Goal: Share content

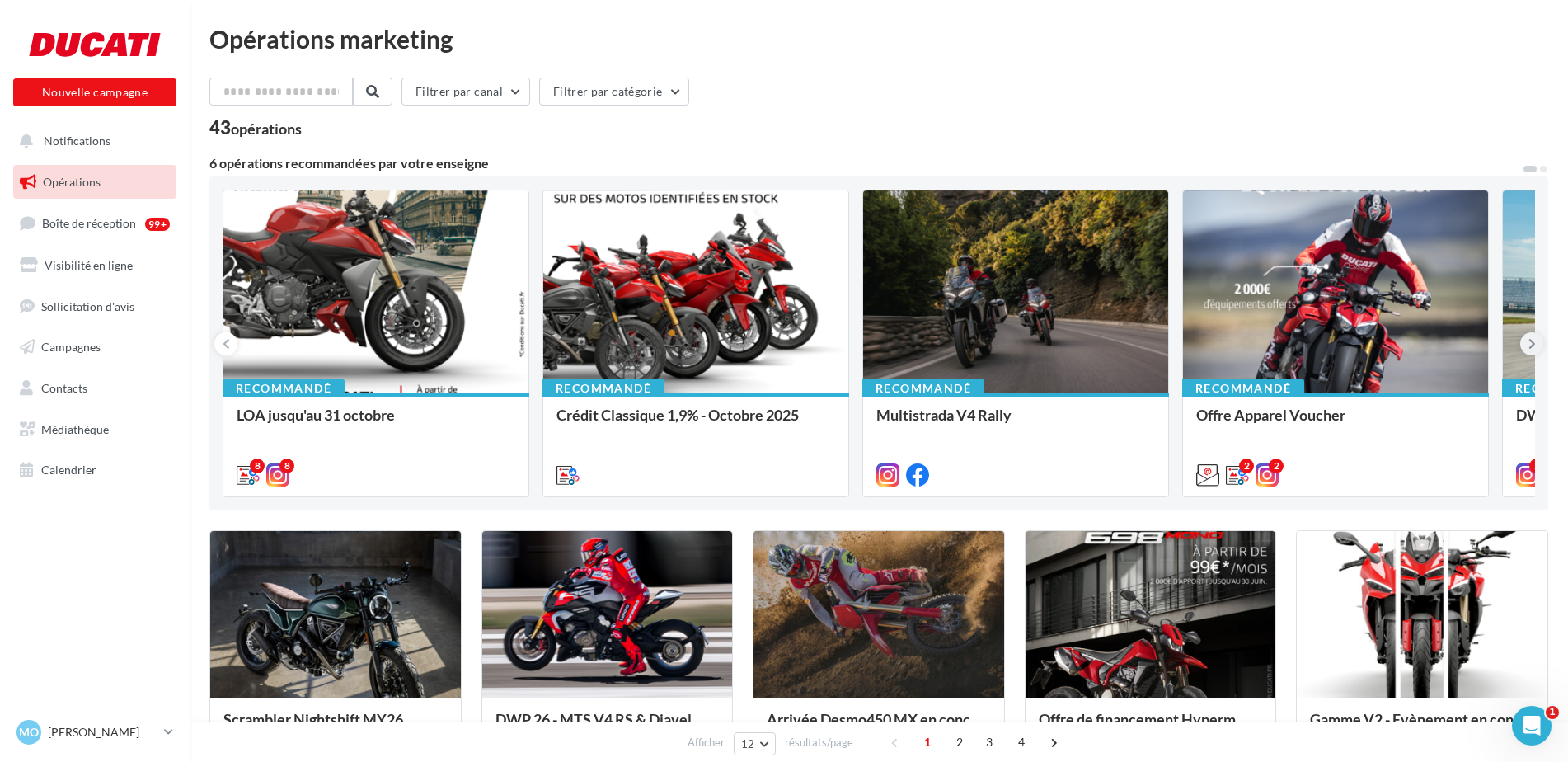
click at [1529, 342] on icon at bounding box center [1532, 344] width 7 height 17
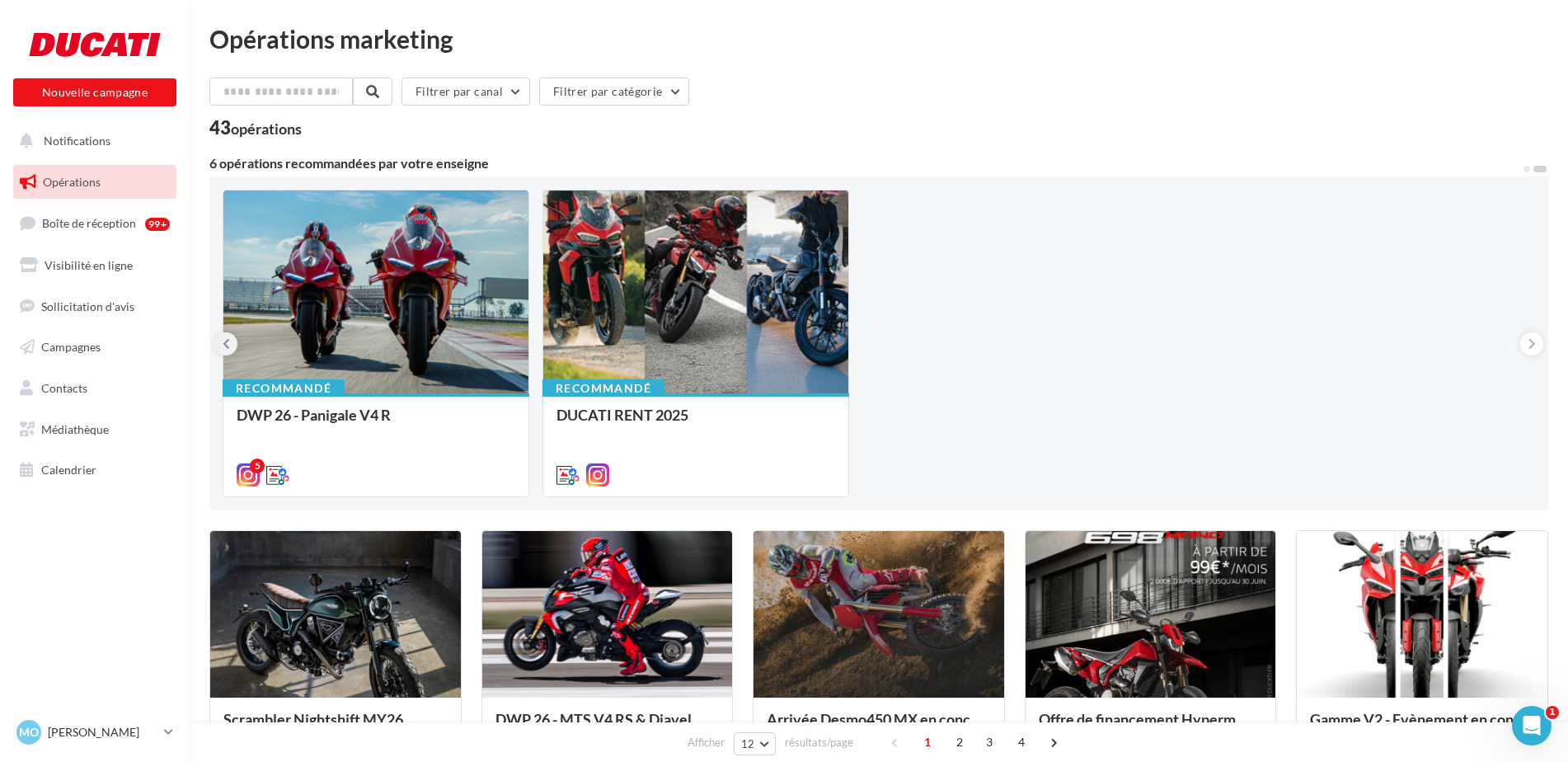
click at [229, 352] on icon at bounding box center [226, 344] width 7 height 17
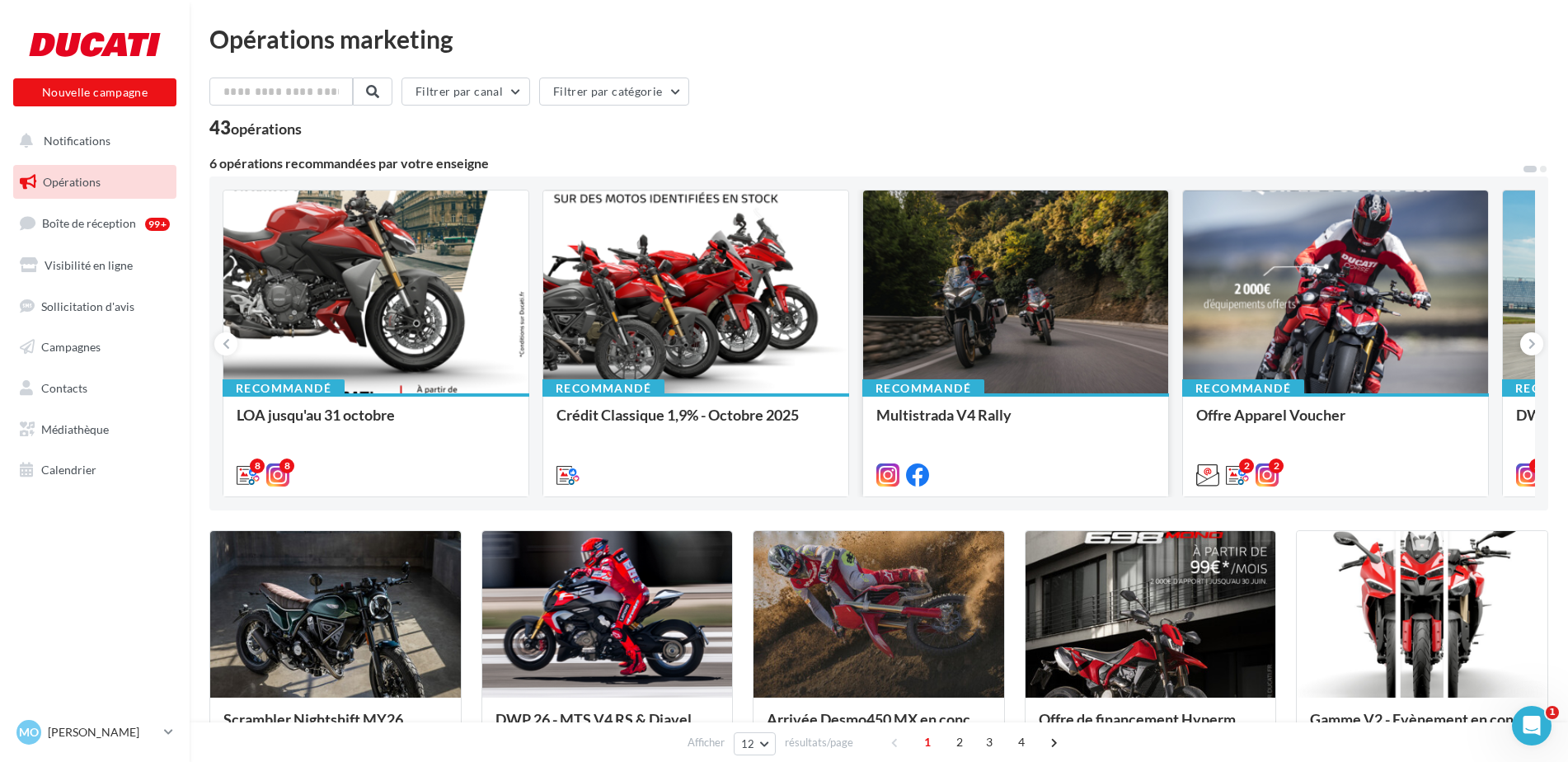
click at [1037, 320] on div at bounding box center [1016, 293] width 305 height 205
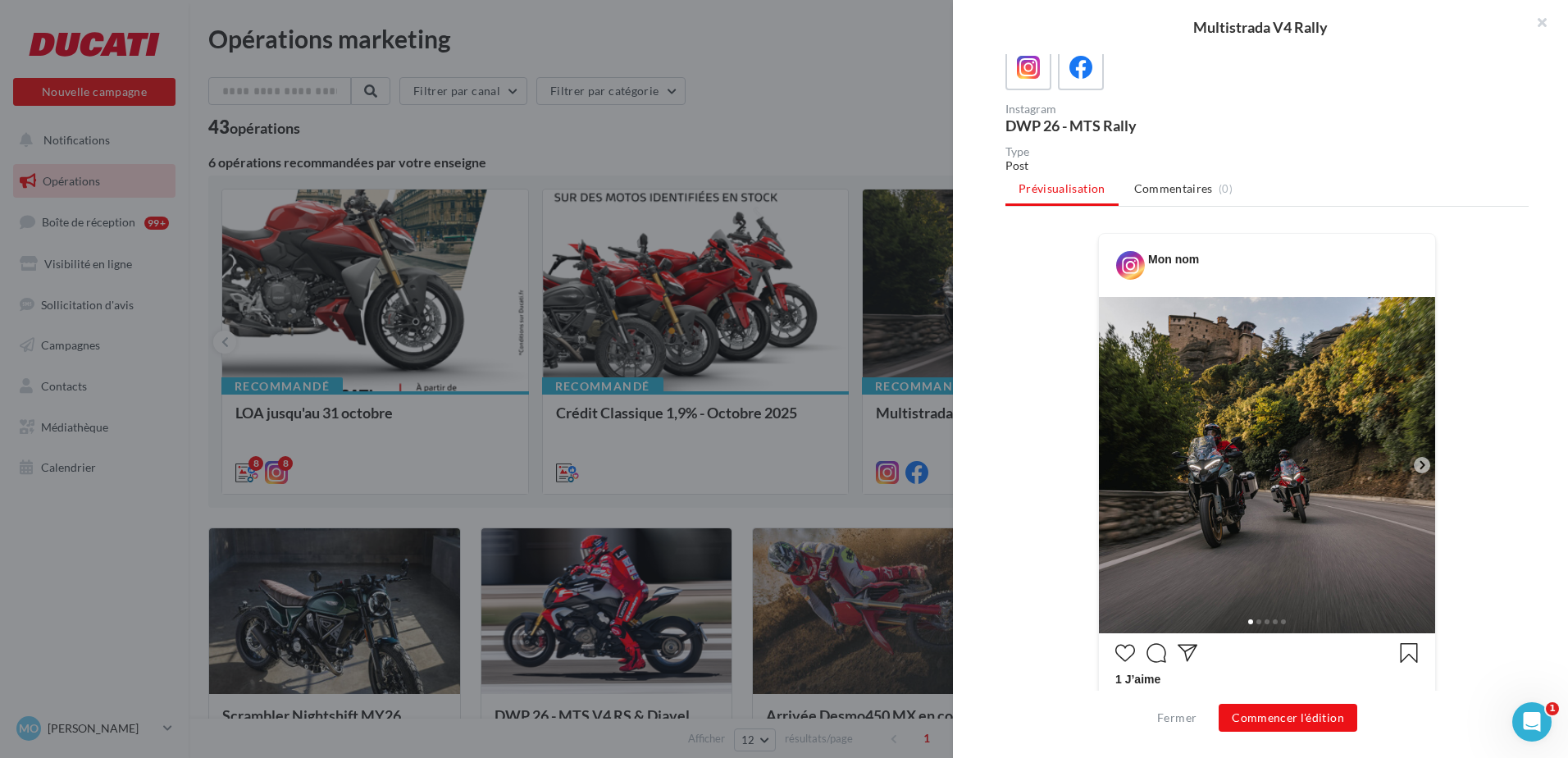
scroll to position [363, 0]
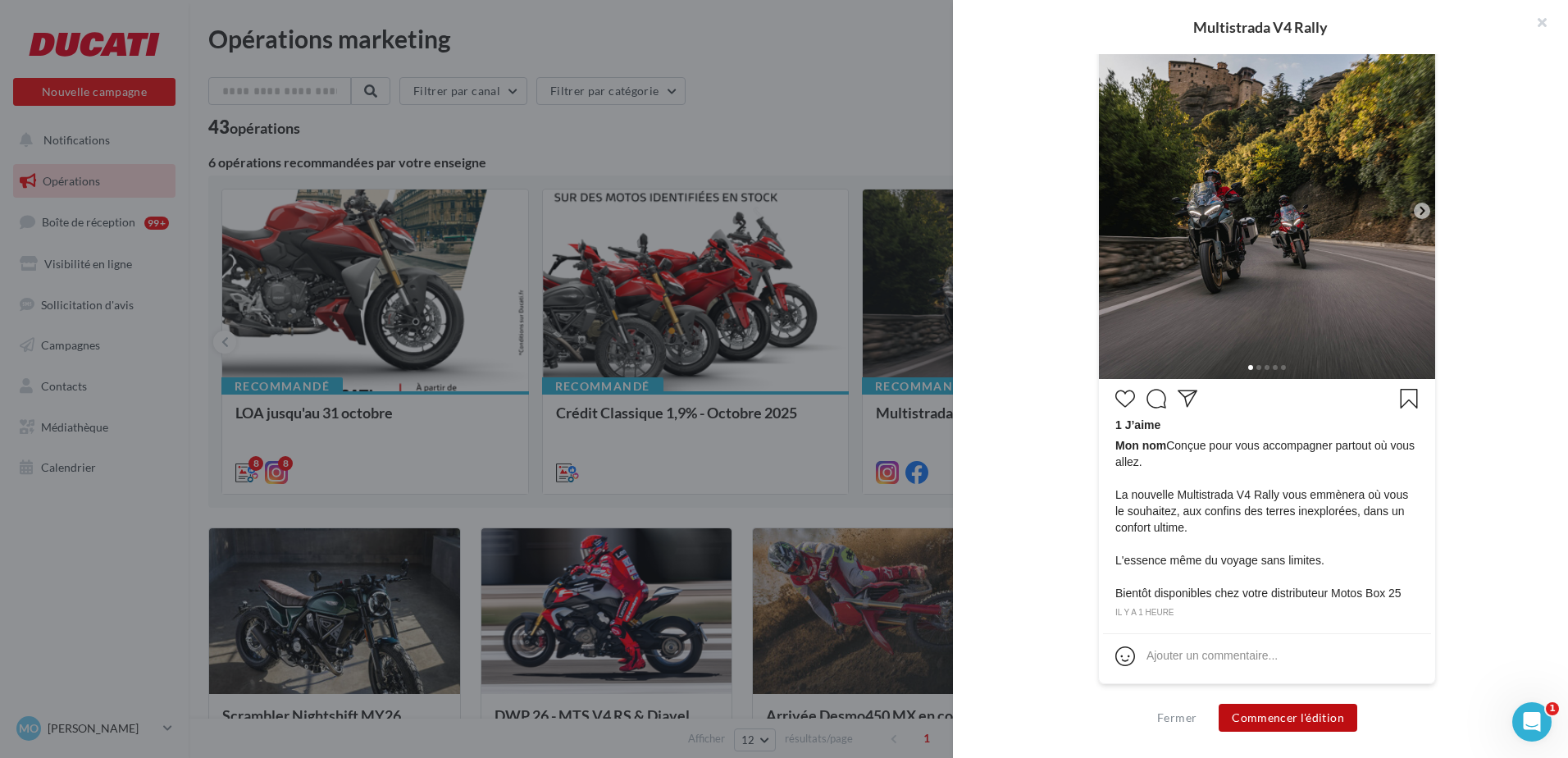
click at [1300, 716] on button "Commencer l'édition" at bounding box center [1287, 718] width 139 height 28
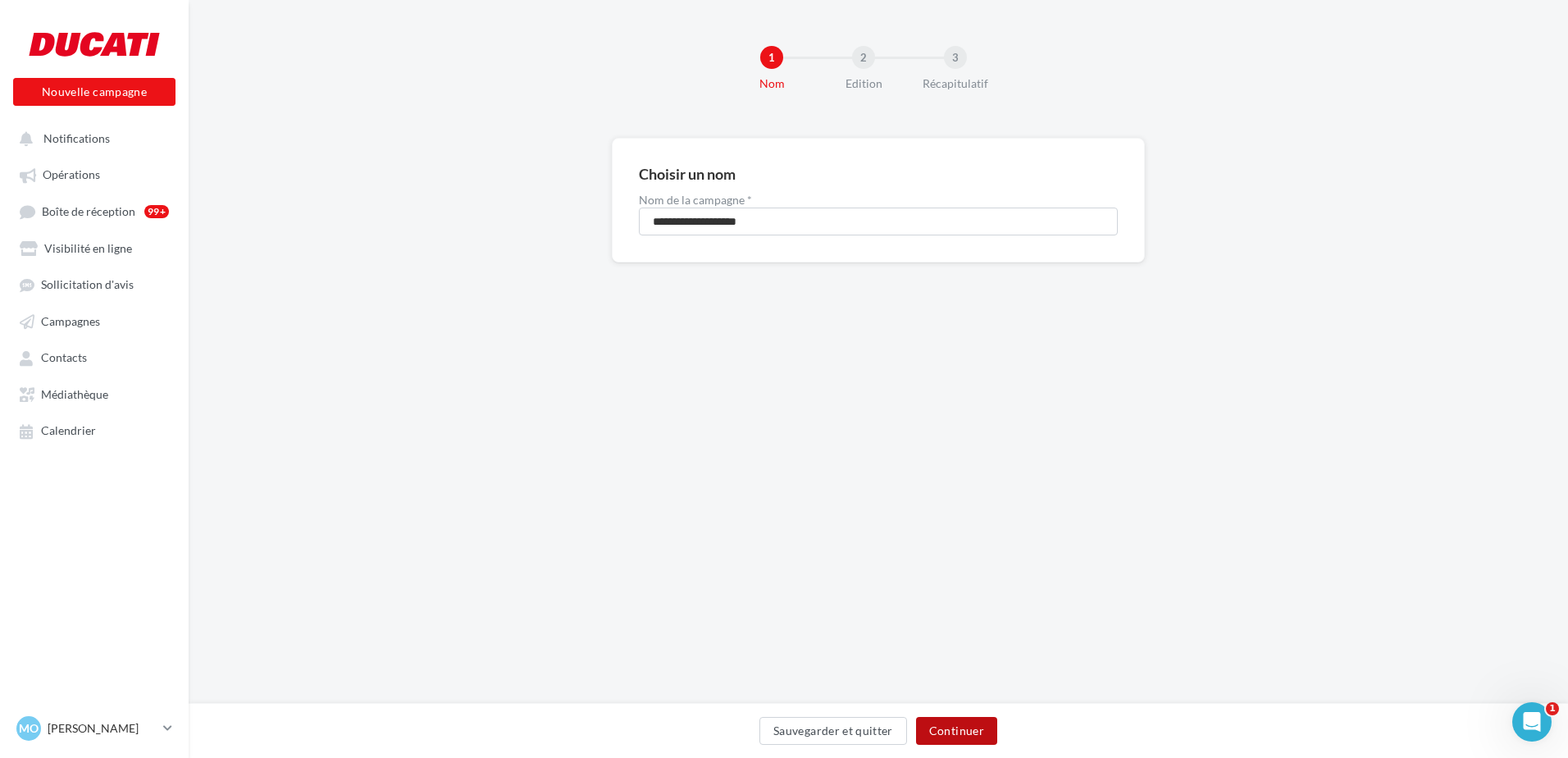
click at [993, 740] on button "Continuer" at bounding box center [956, 731] width 81 height 28
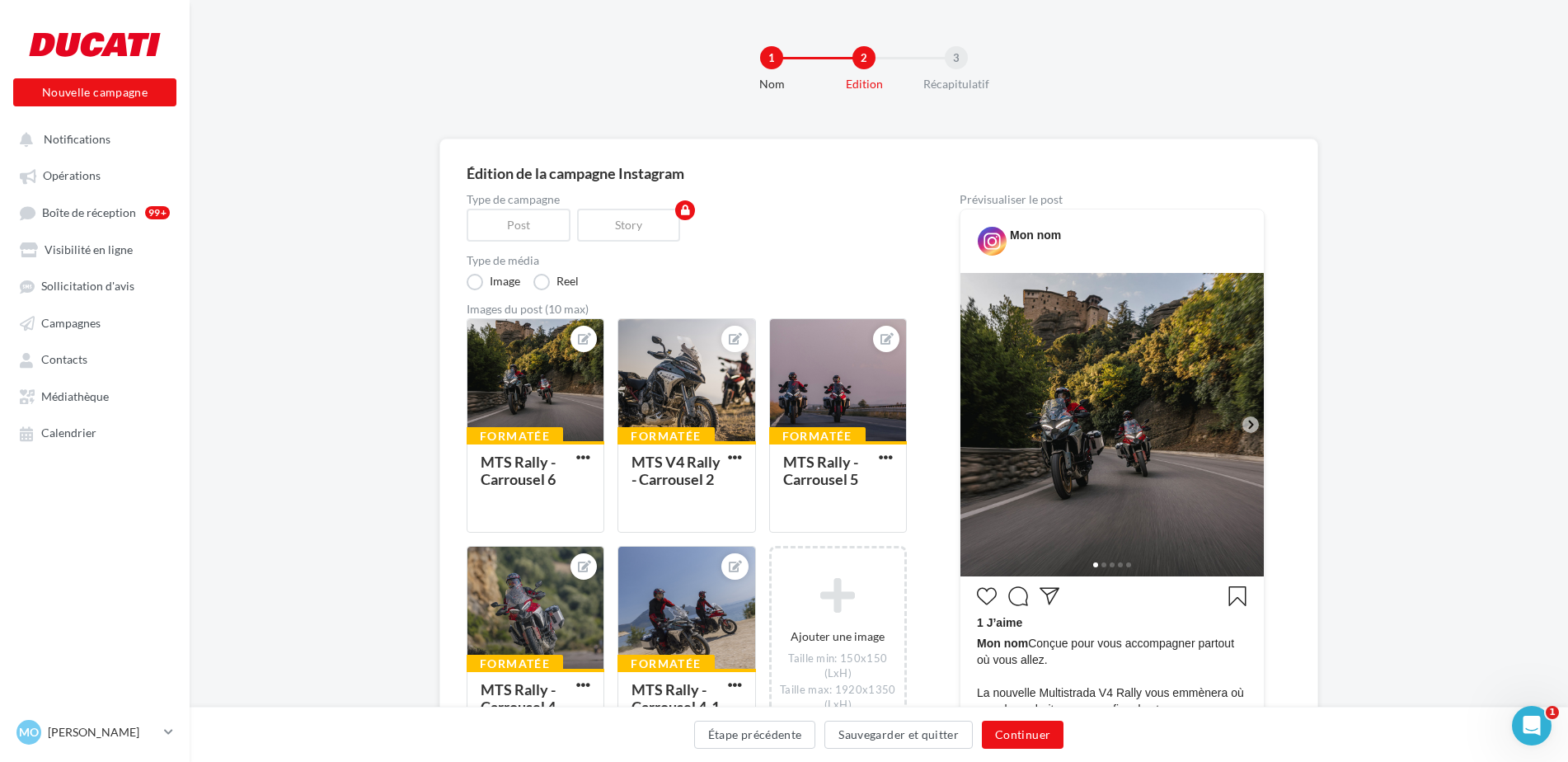
click at [1247, 425] on icon at bounding box center [1250, 424] width 15 height 15
click at [704, 384] on div at bounding box center [686, 381] width 136 height 124
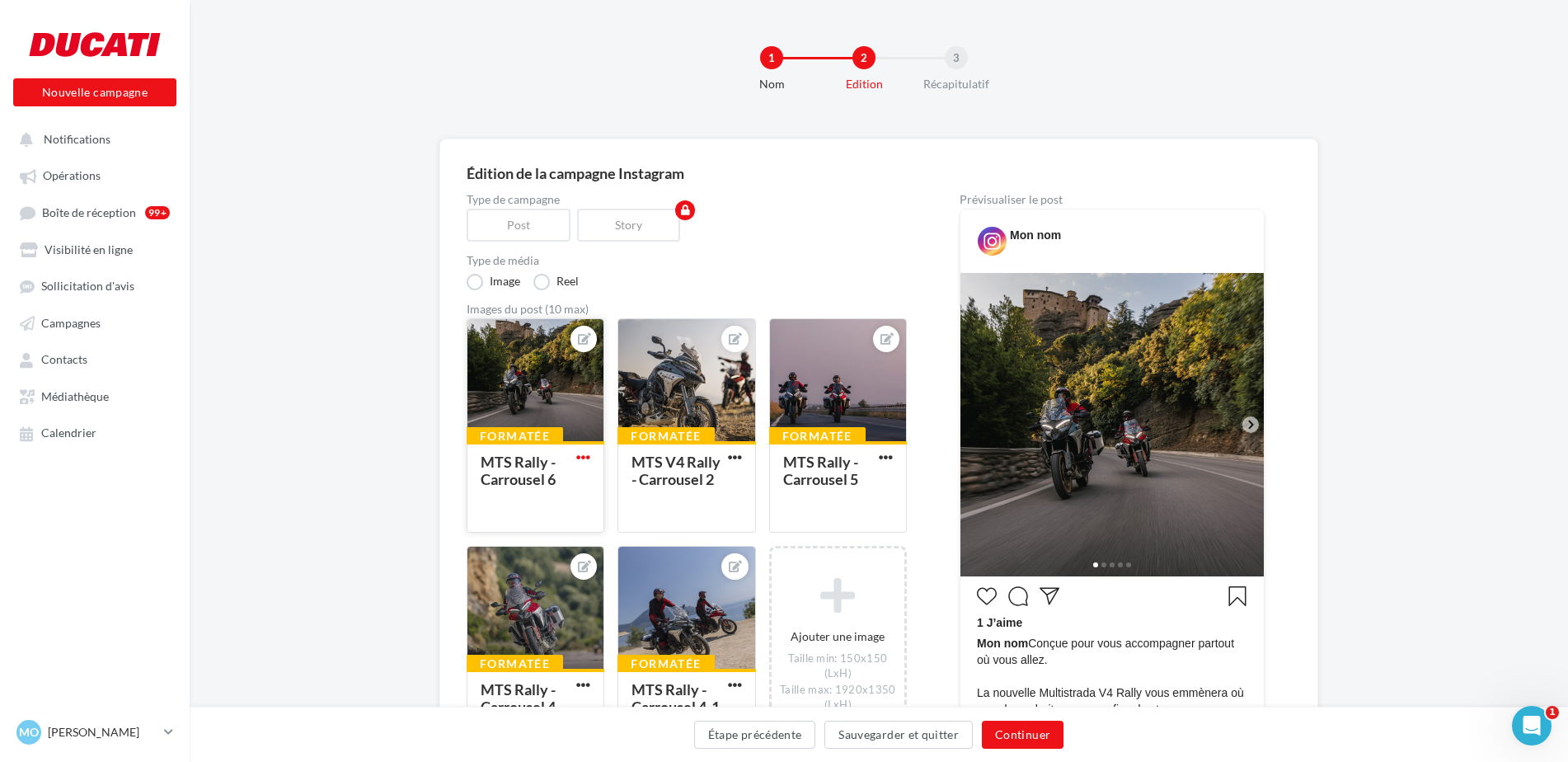
click at [587, 460] on span "button" at bounding box center [583, 457] width 14 height 14
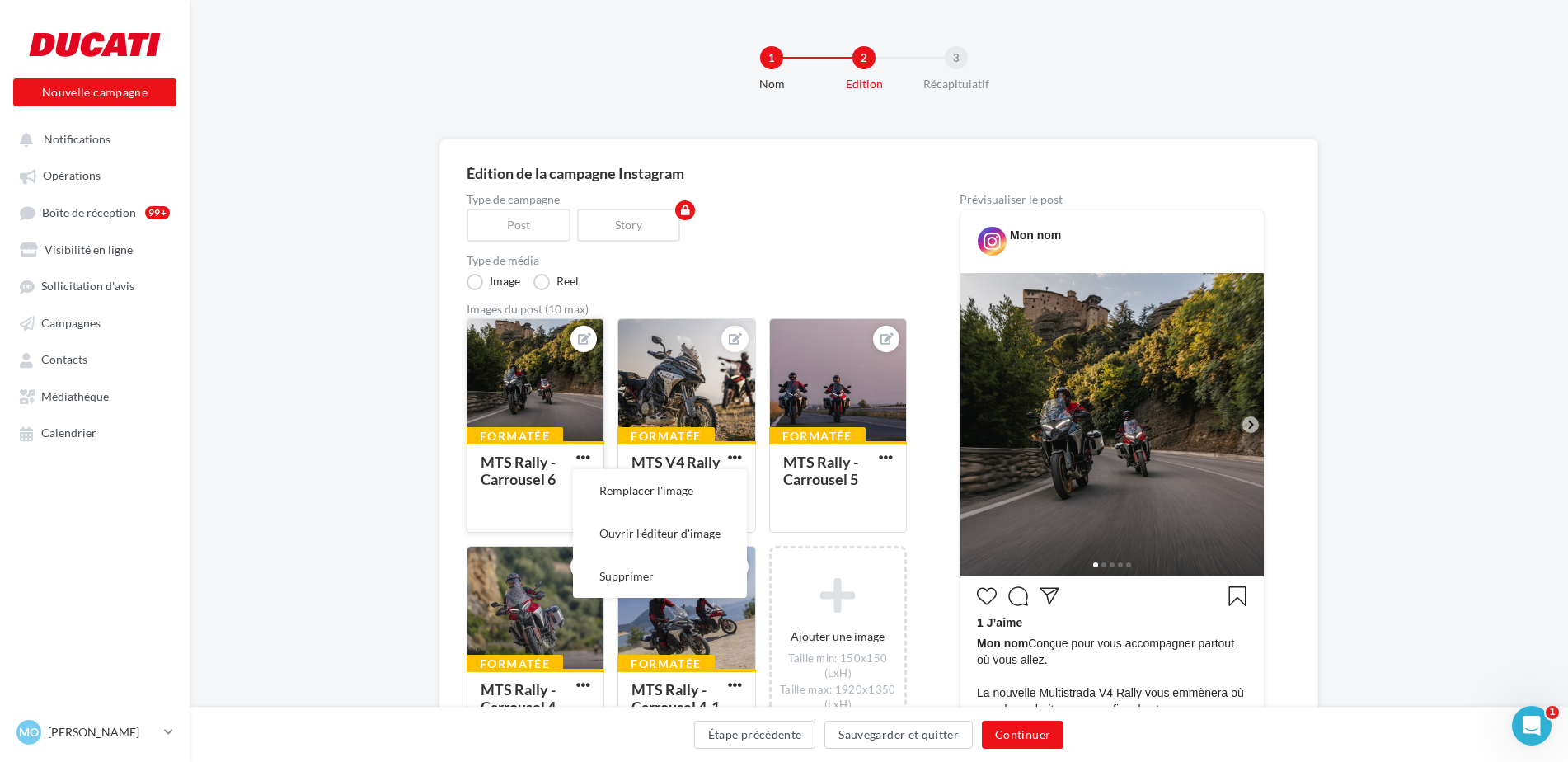
click at [554, 490] on div "MTS Rally - Carrousel 6" at bounding box center [535, 485] width 110 height 63
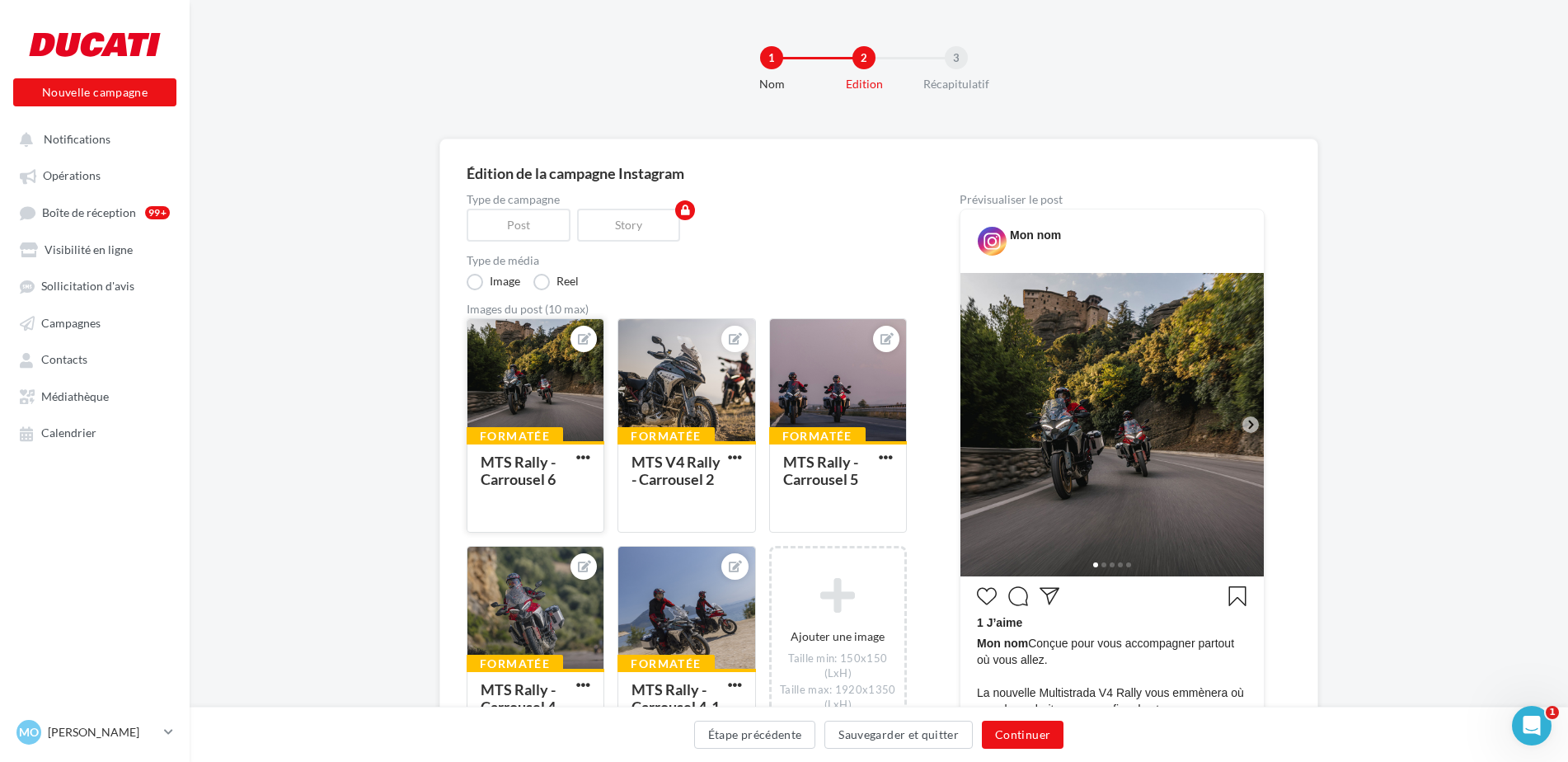
drag, startPoint x: 676, startPoint y: 490, endPoint x: 534, endPoint y: 476, distance: 142.7
click at [534, 476] on div "Formatée MTS Rally - Carrousel 6 Formatée MTS V4 Rally - Carrousel 2 Formatée M…" at bounding box center [692, 548] width 453 height 459
click at [592, 461] on button "button" at bounding box center [583, 458] width 21 height 17
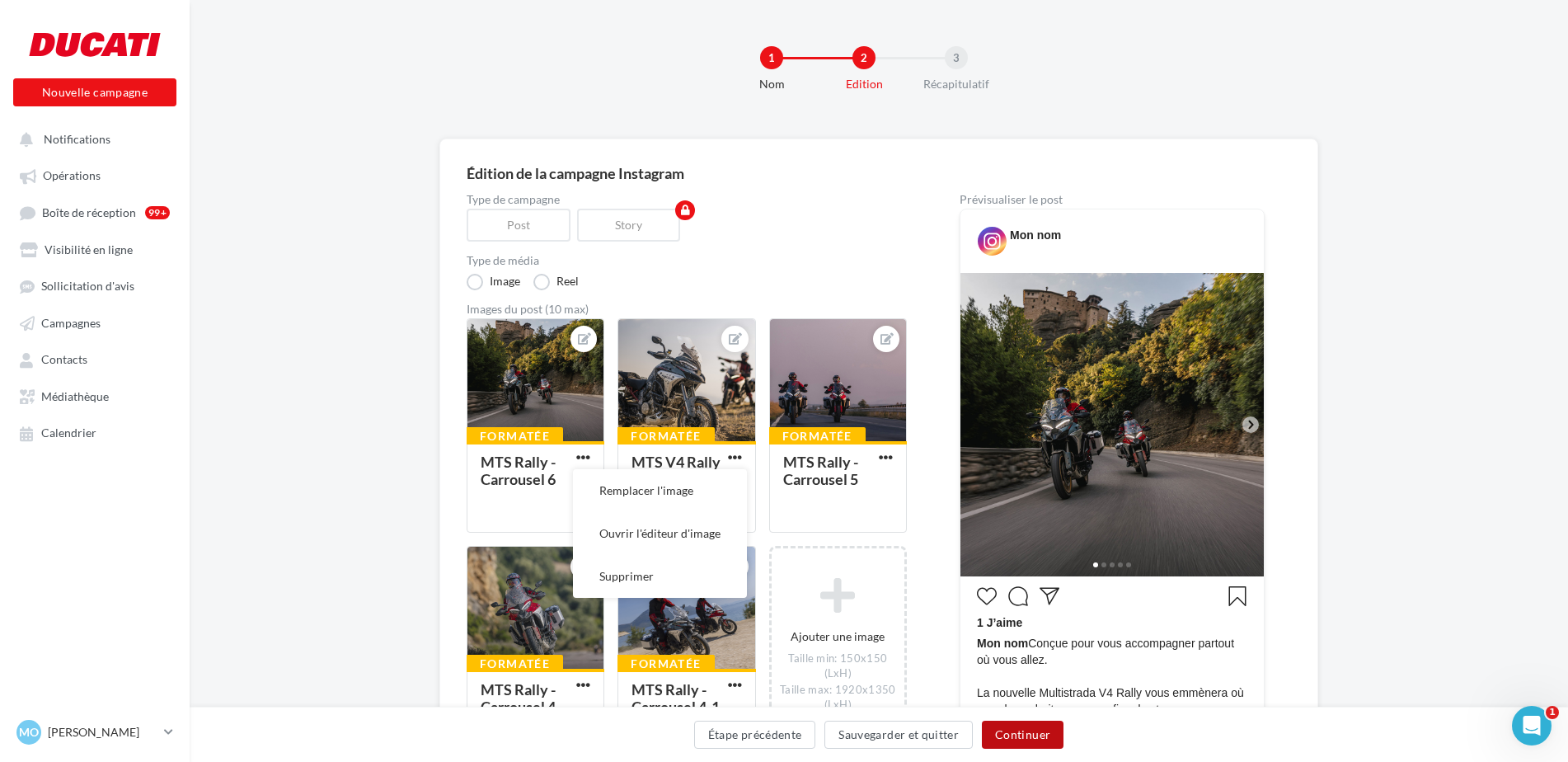
click at [1012, 736] on button "Continuer" at bounding box center [1023, 735] width 82 height 28
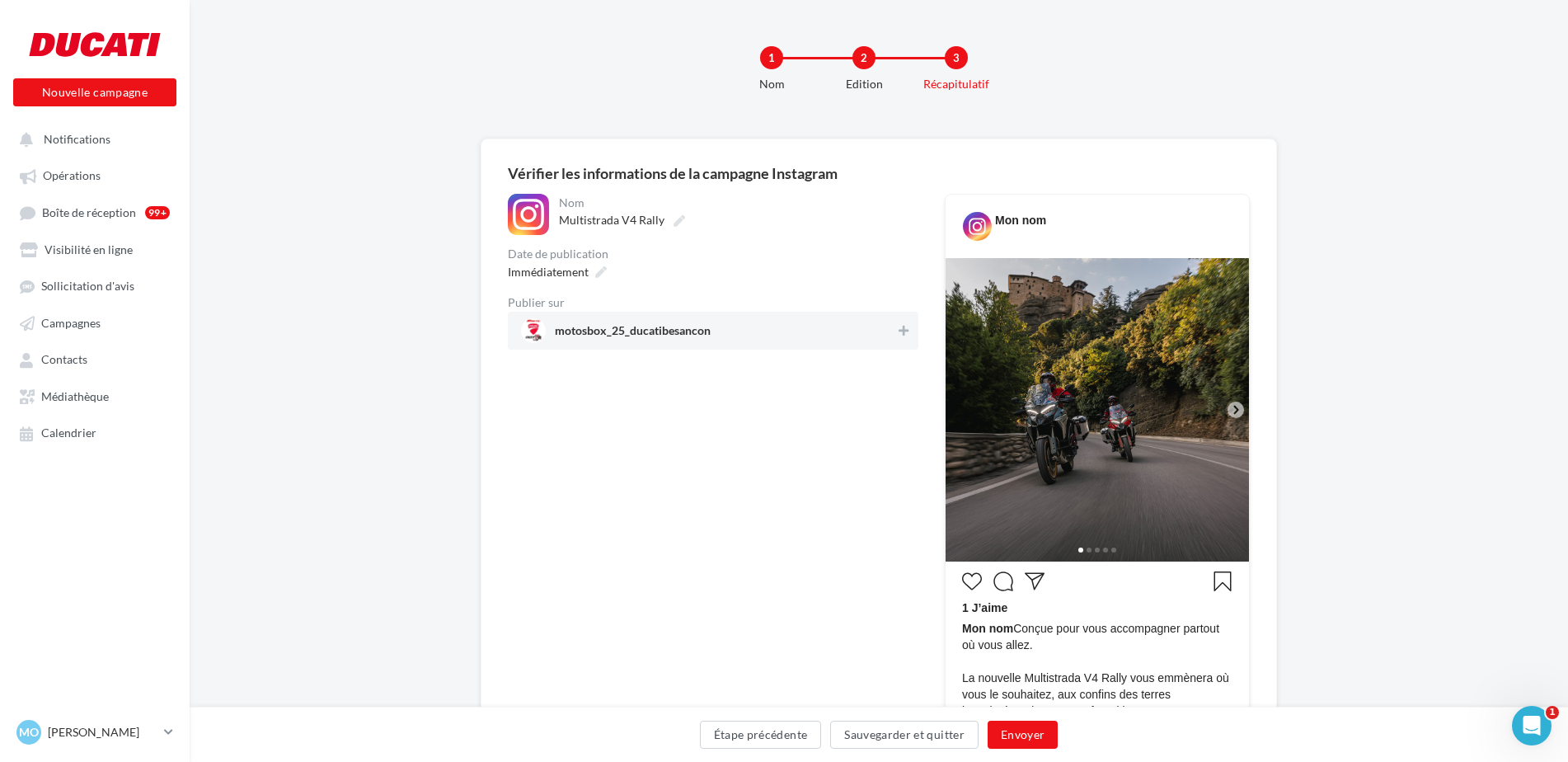
click at [1235, 409] on icon at bounding box center [1235, 409] width 15 height 15
click at [903, 332] on icon at bounding box center [904, 331] width 10 height 12
click at [1022, 735] on button "Envoyer" at bounding box center [1023, 735] width 70 height 28
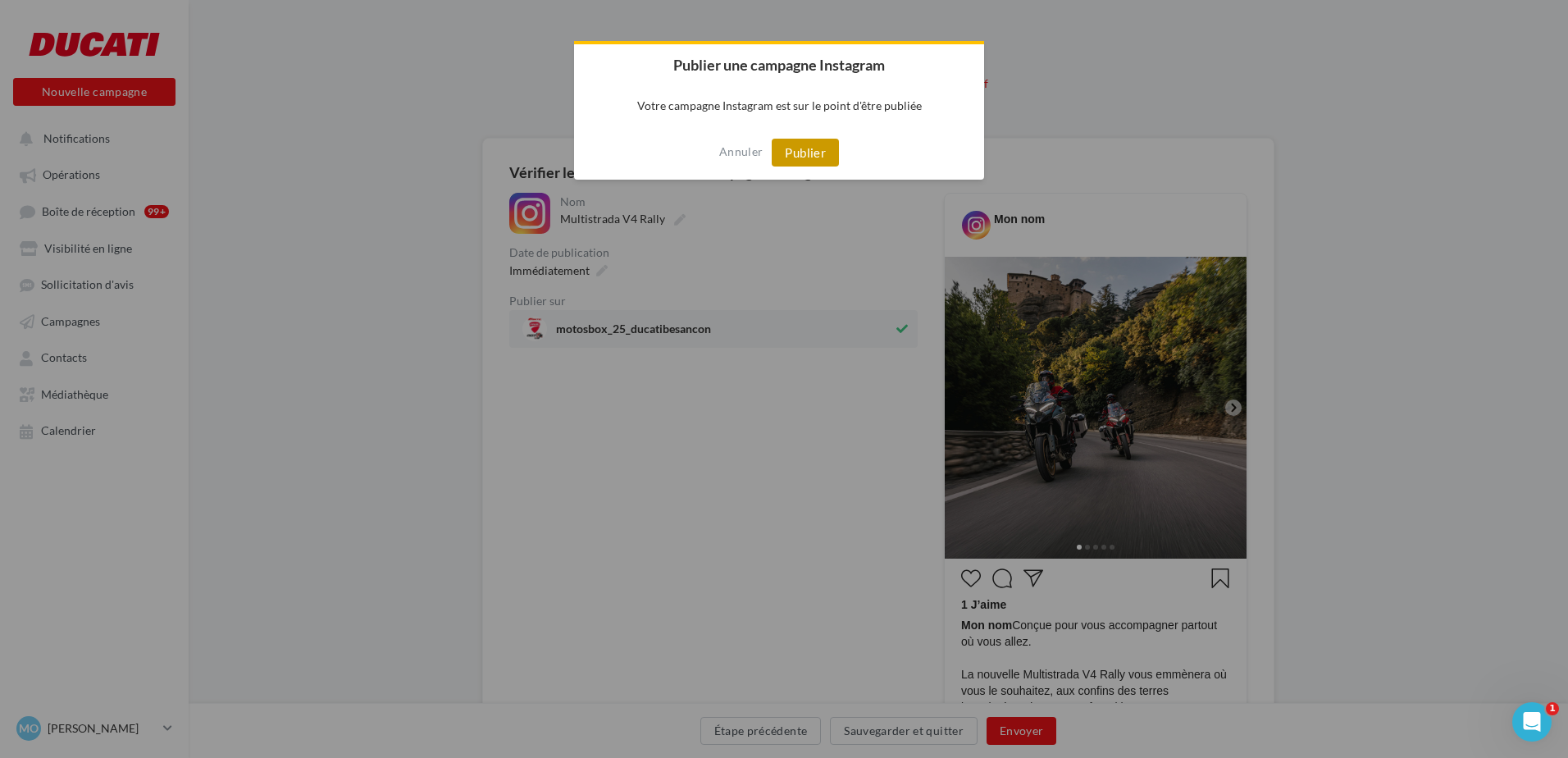
click at [802, 153] on button "Publier" at bounding box center [805, 153] width 67 height 28
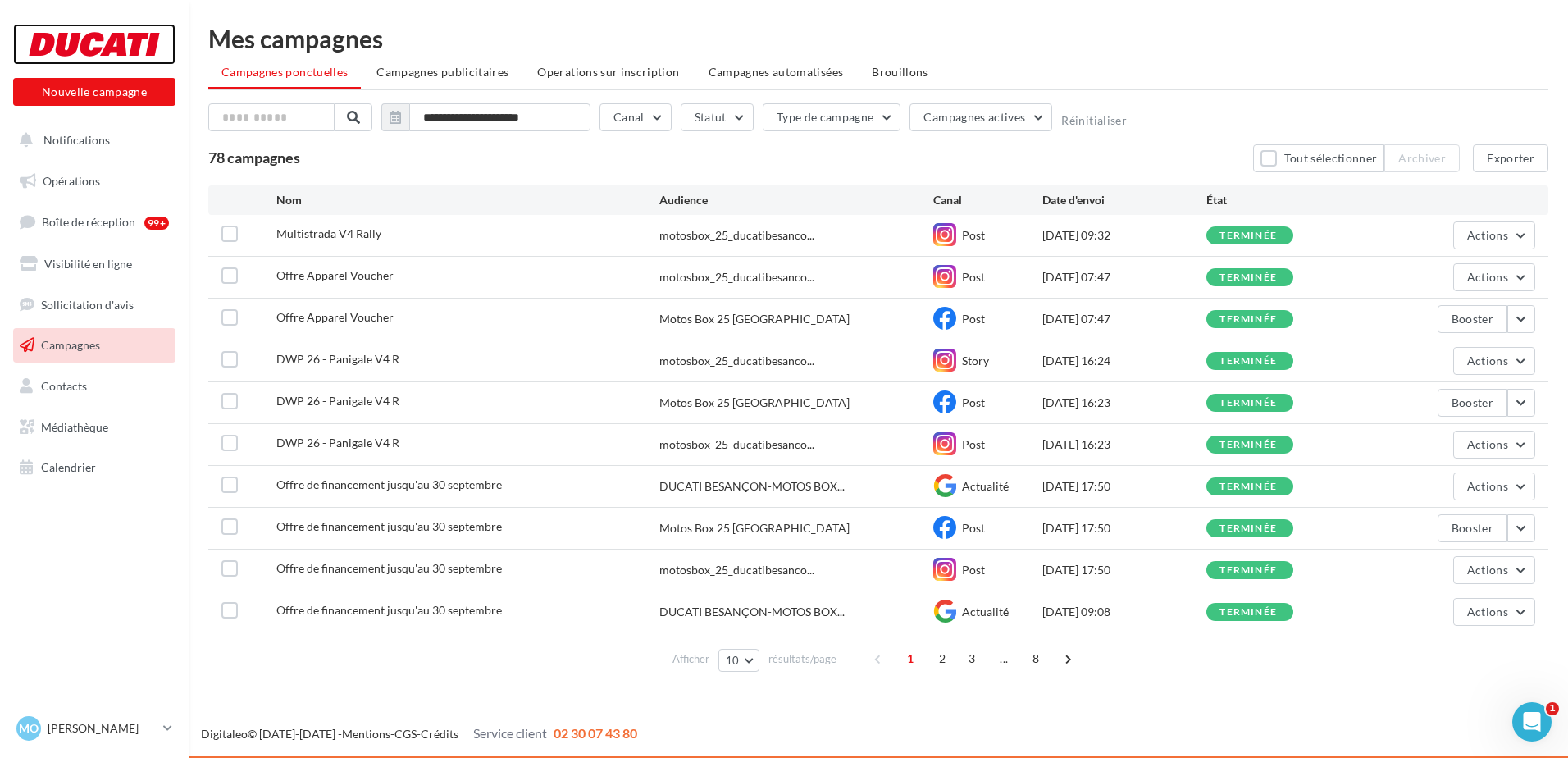
click at [120, 48] on div at bounding box center [94, 44] width 131 height 41
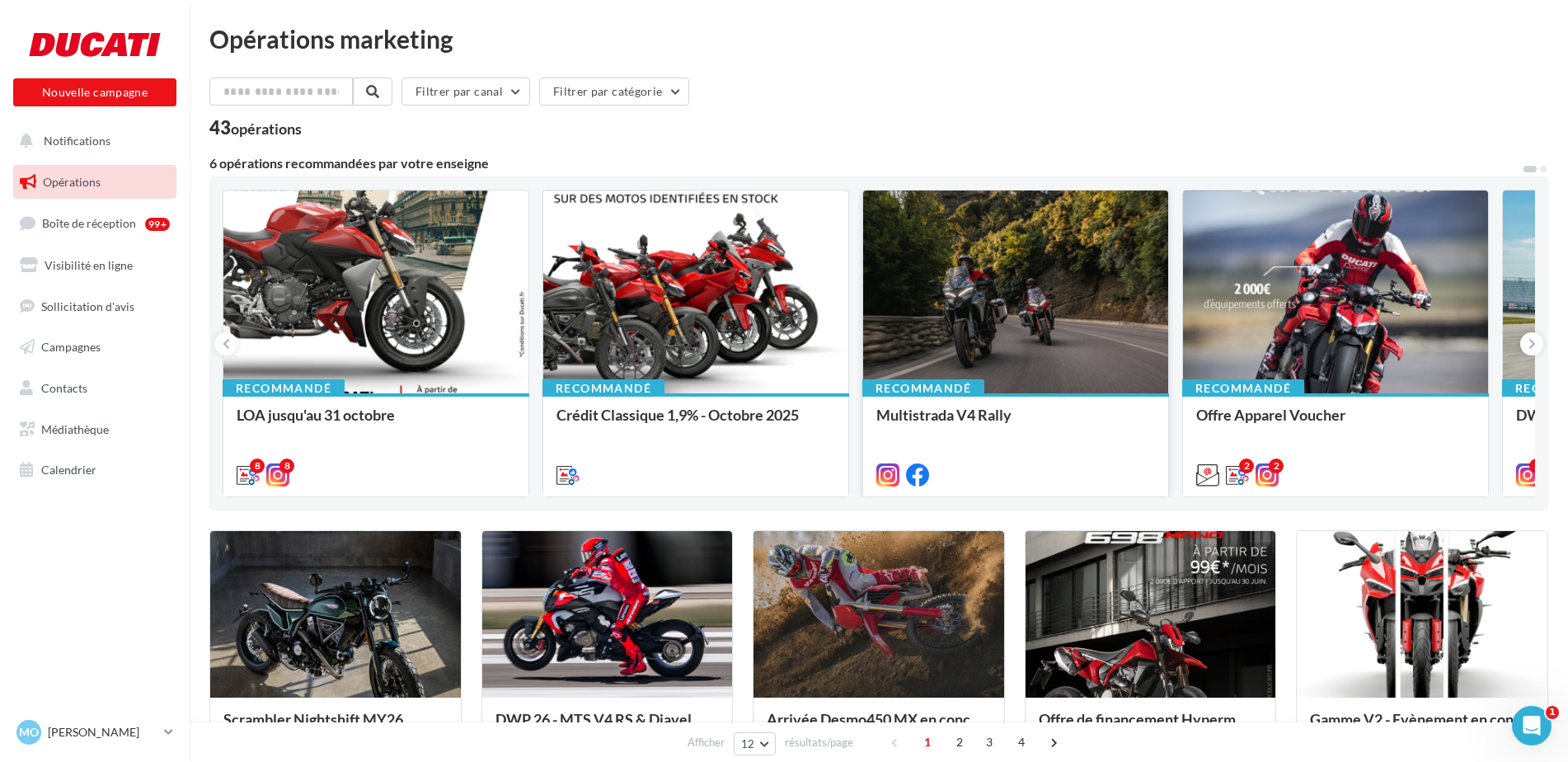
click at [1088, 289] on div at bounding box center [1016, 293] width 305 height 205
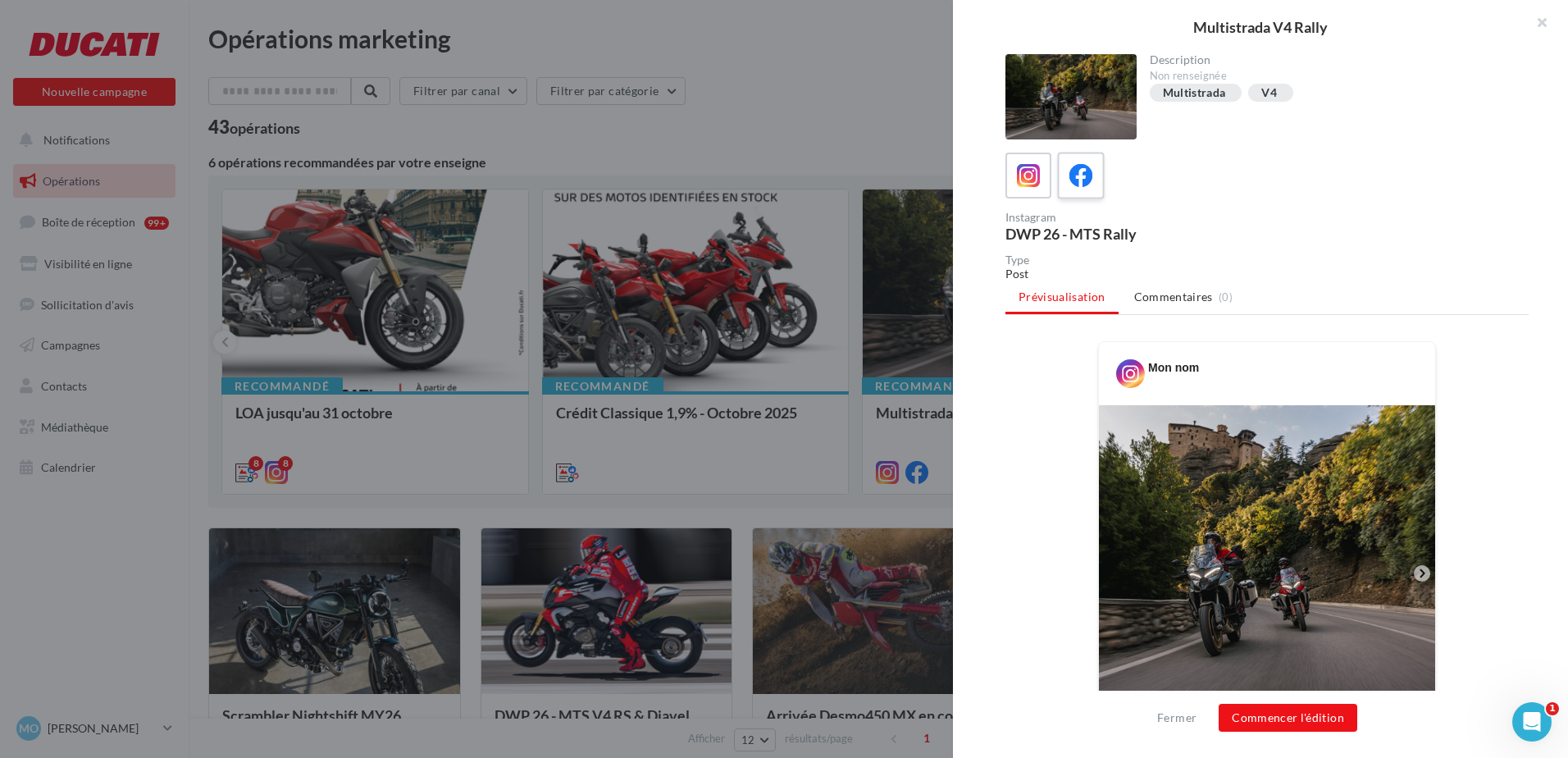
click at [1096, 181] on div at bounding box center [1081, 176] width 30 height 30
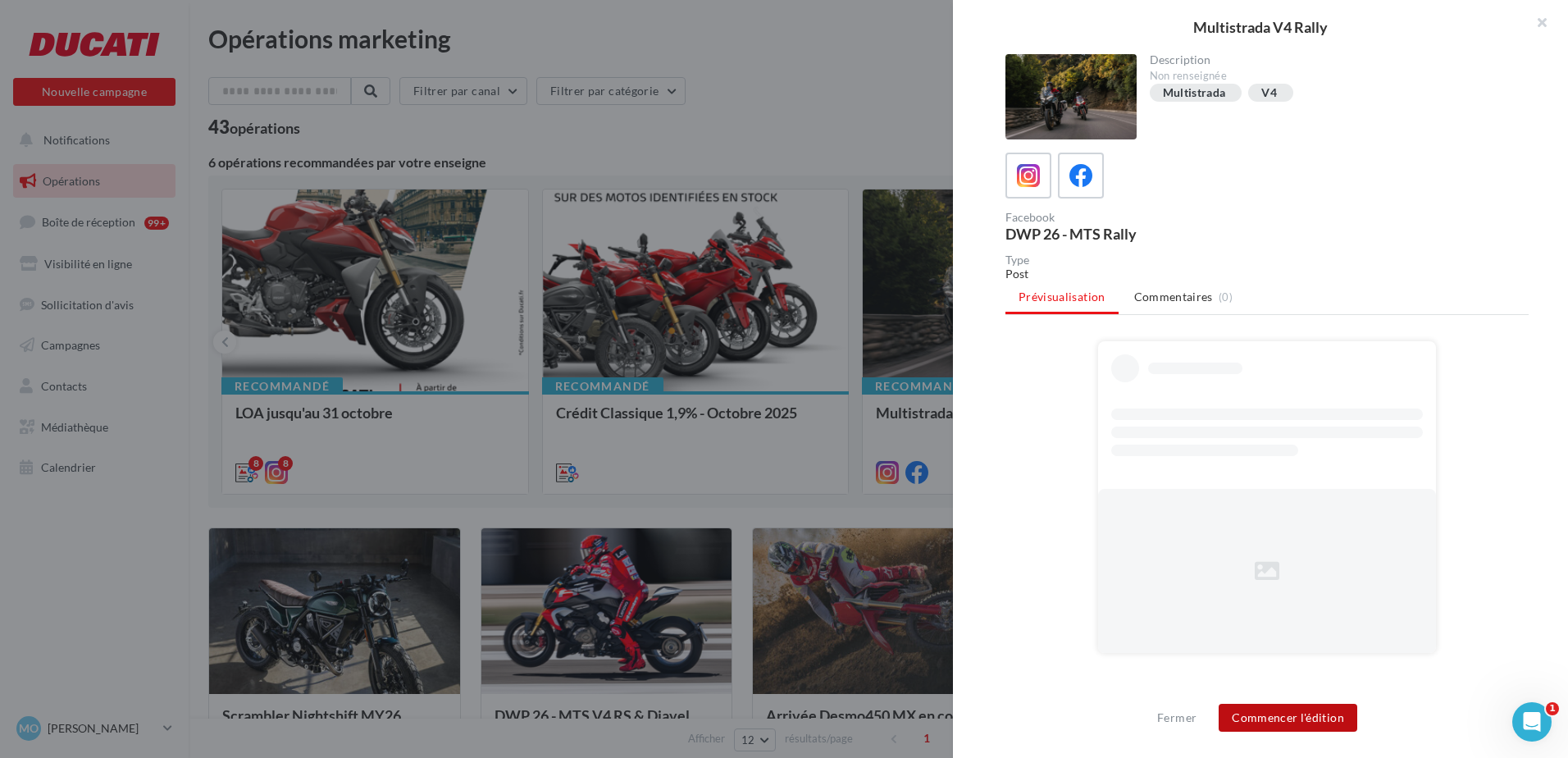
click at [1326, 718] on button "Commencer l'édition" at bounding box center [1287, 718] width 139 height 28
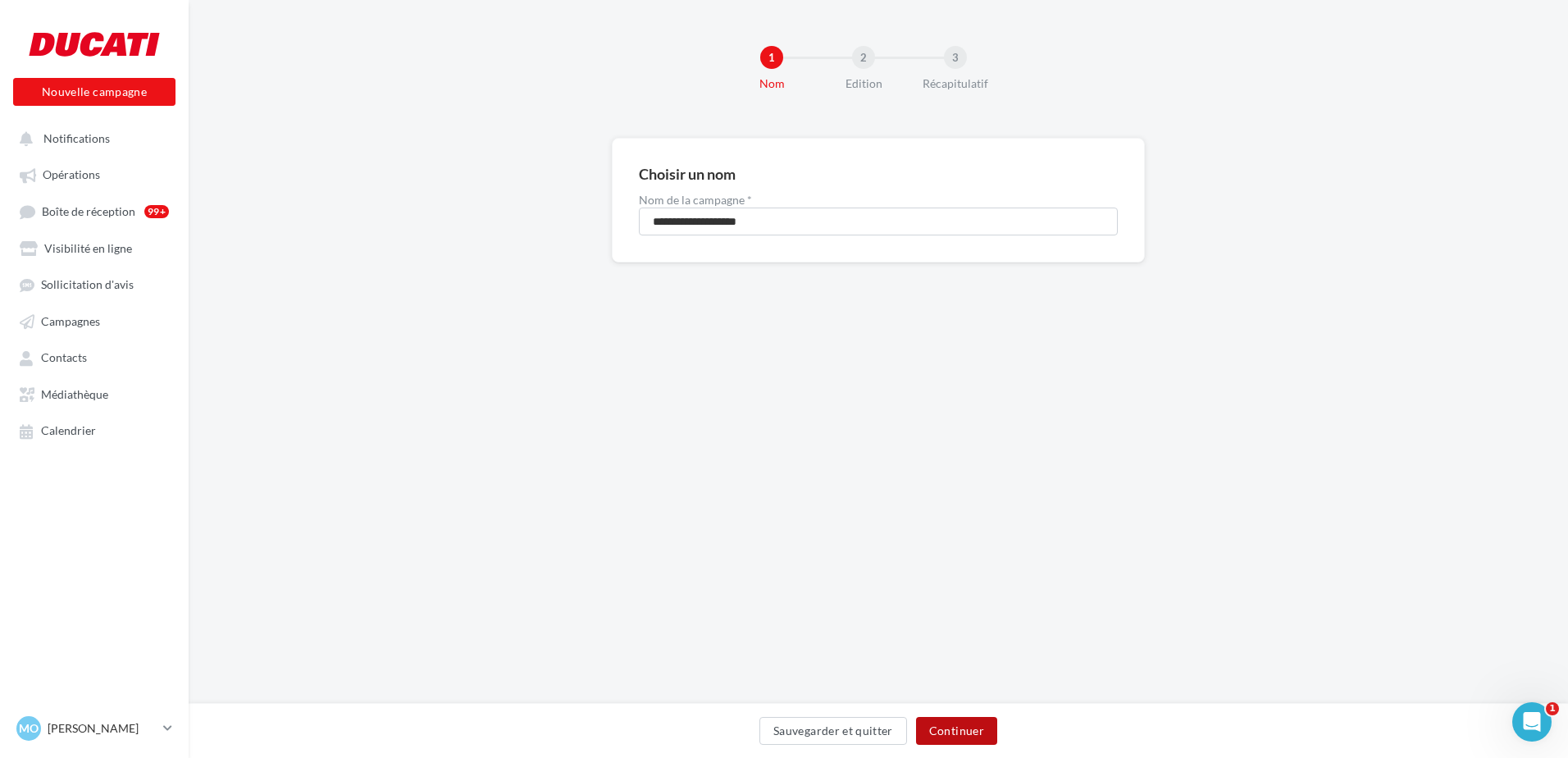
click at [983, 738] on button "Continuer" at bounding box center [956, 731] width 81 height 28
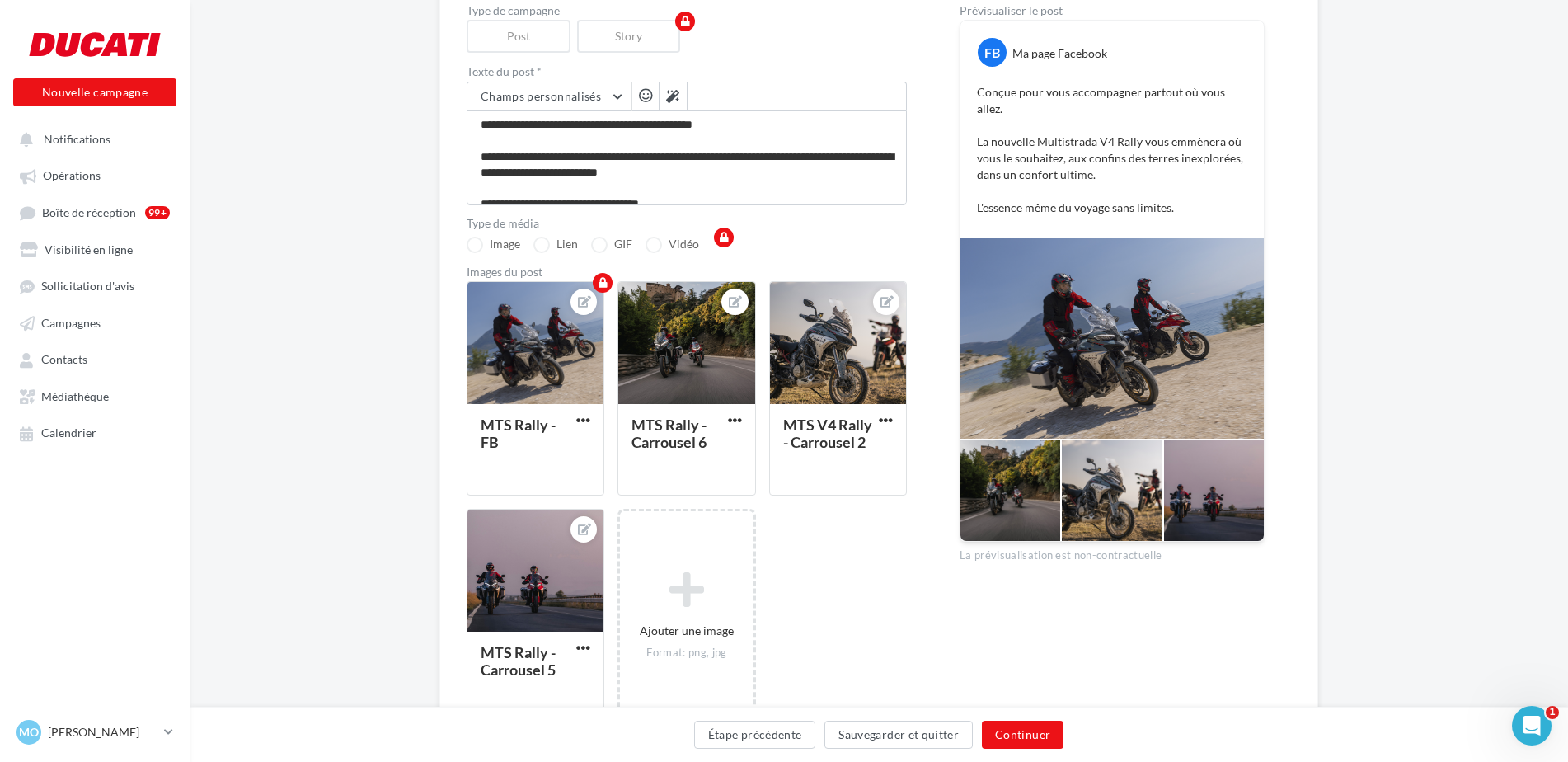
scroll to position [286, 0]
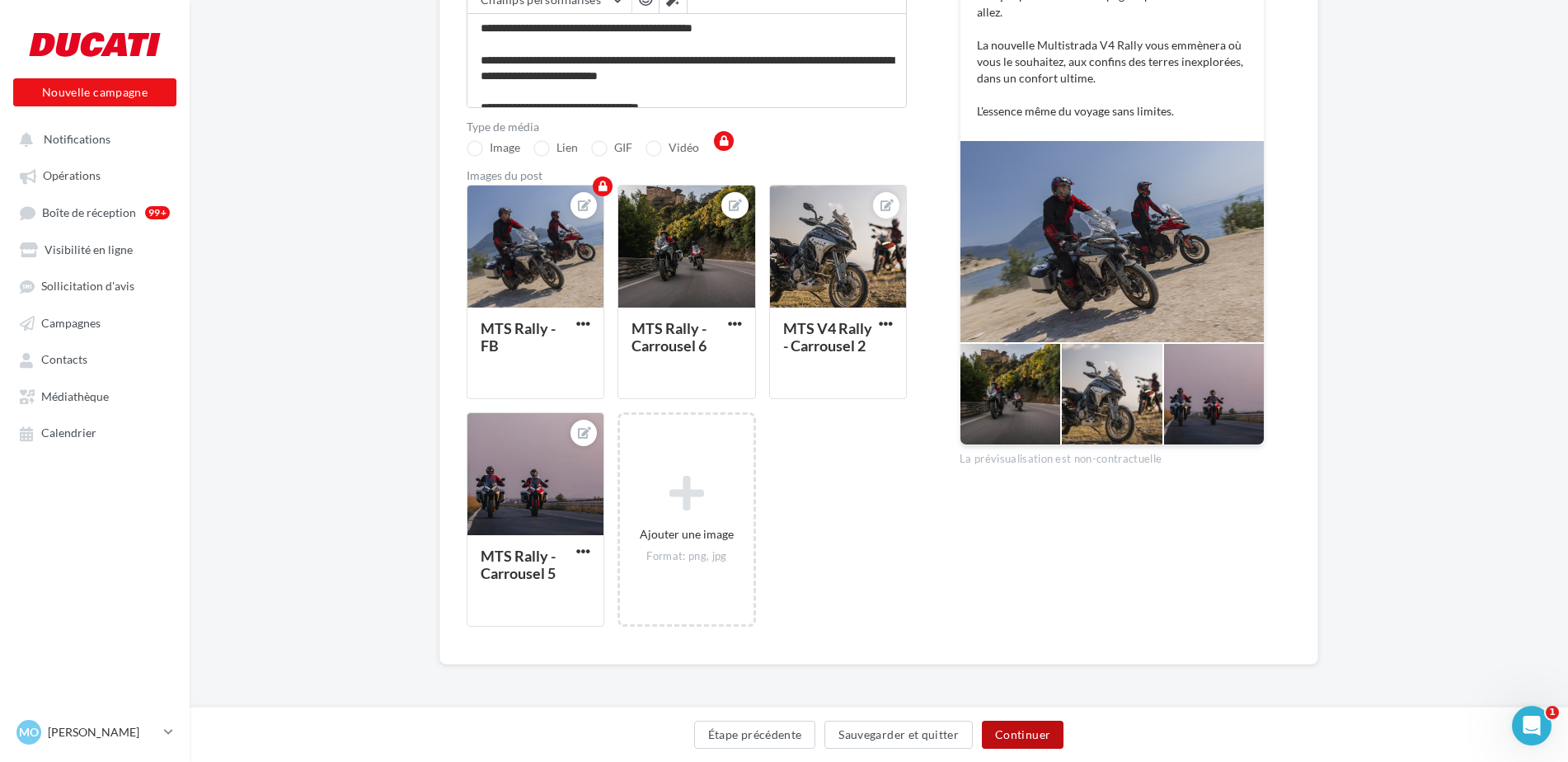
click at [1010, 733] on button "Continuer" at bounding box center [1023, 735] width 82 height 28
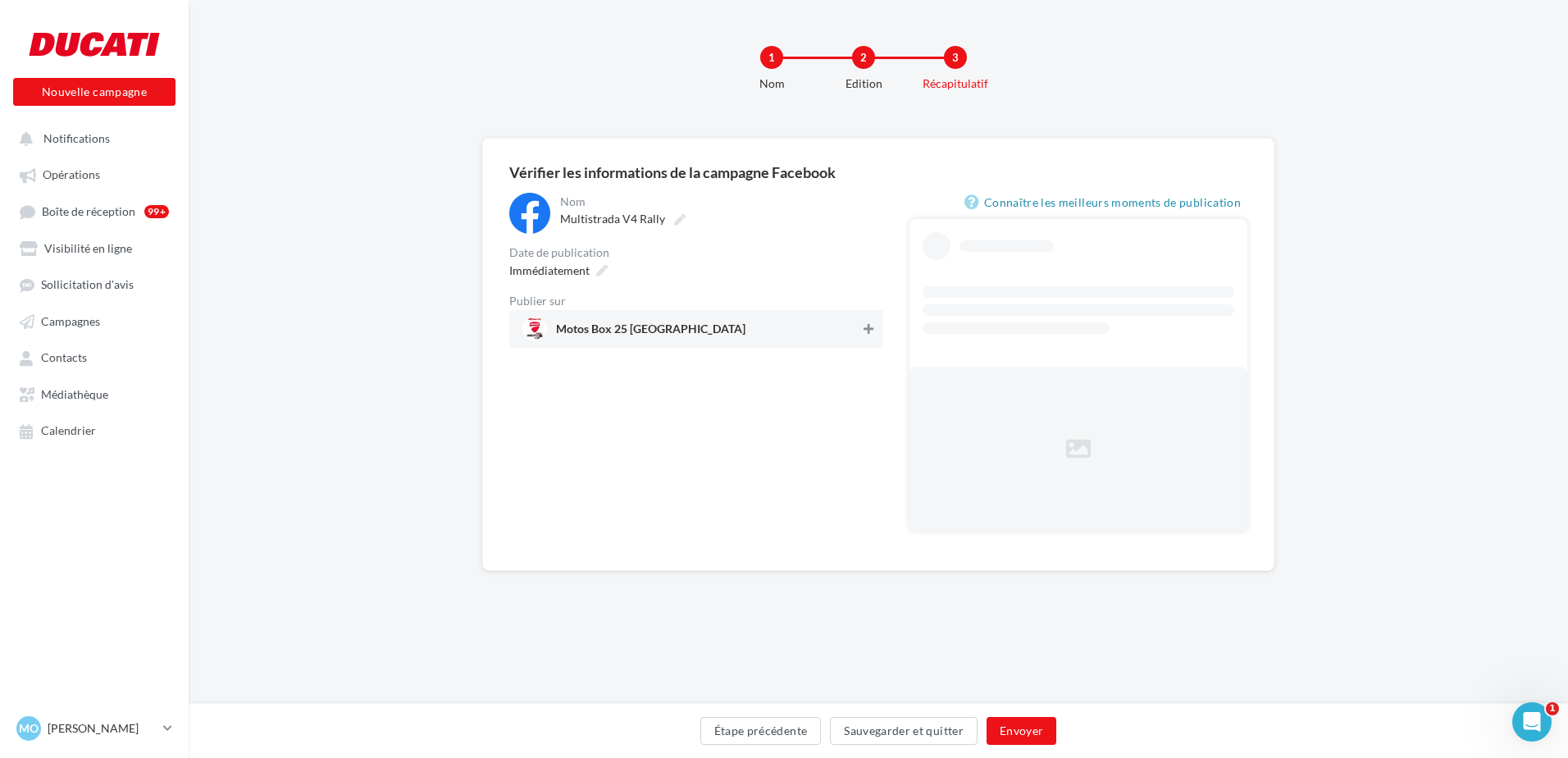
click at [869, 333] on icon at bounding box center [869, 329] width 10 height 11
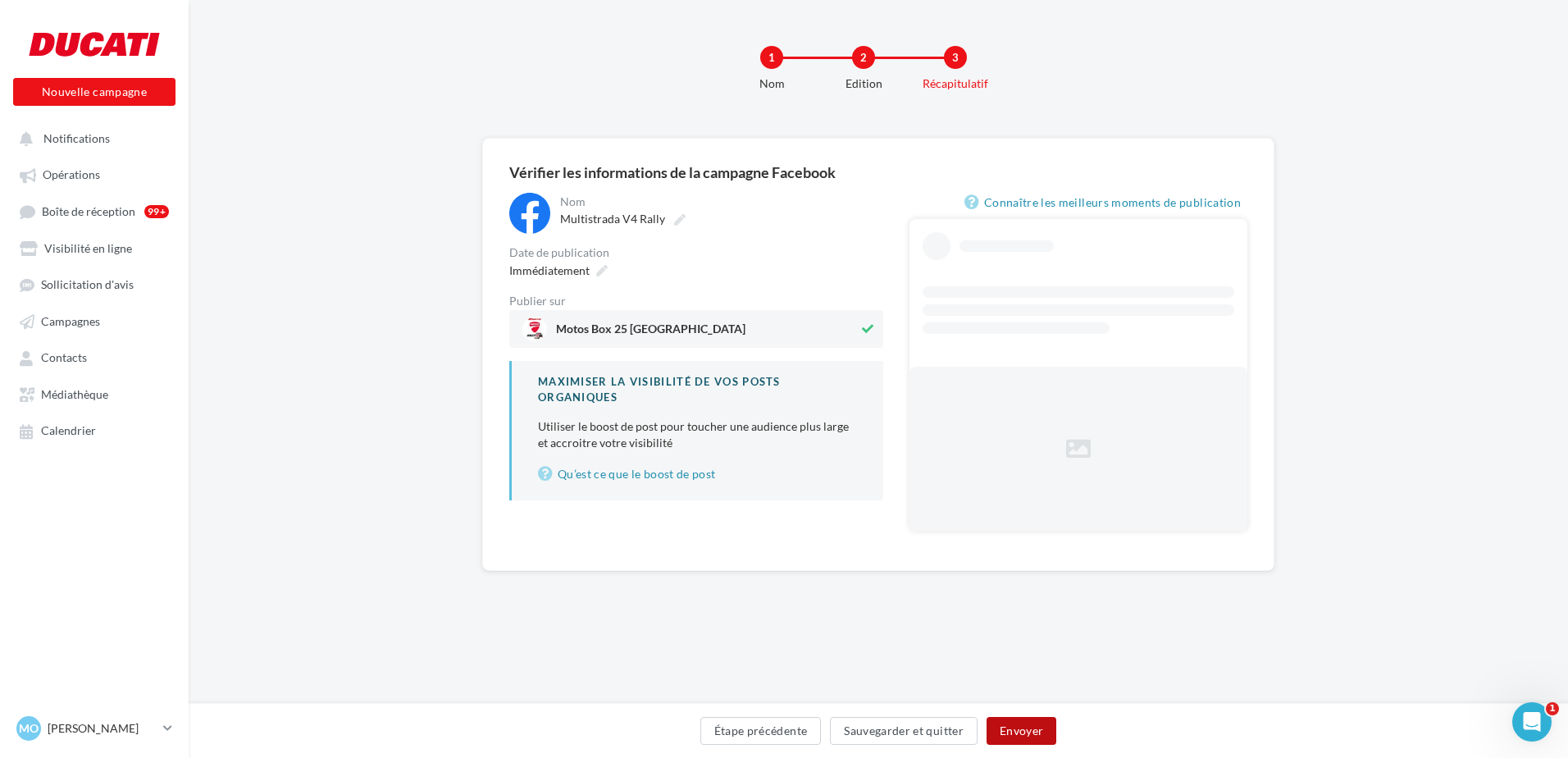
click at [1008, 722] on button "Envoyer" at bounding box center [1021, 731] width 70 height 28
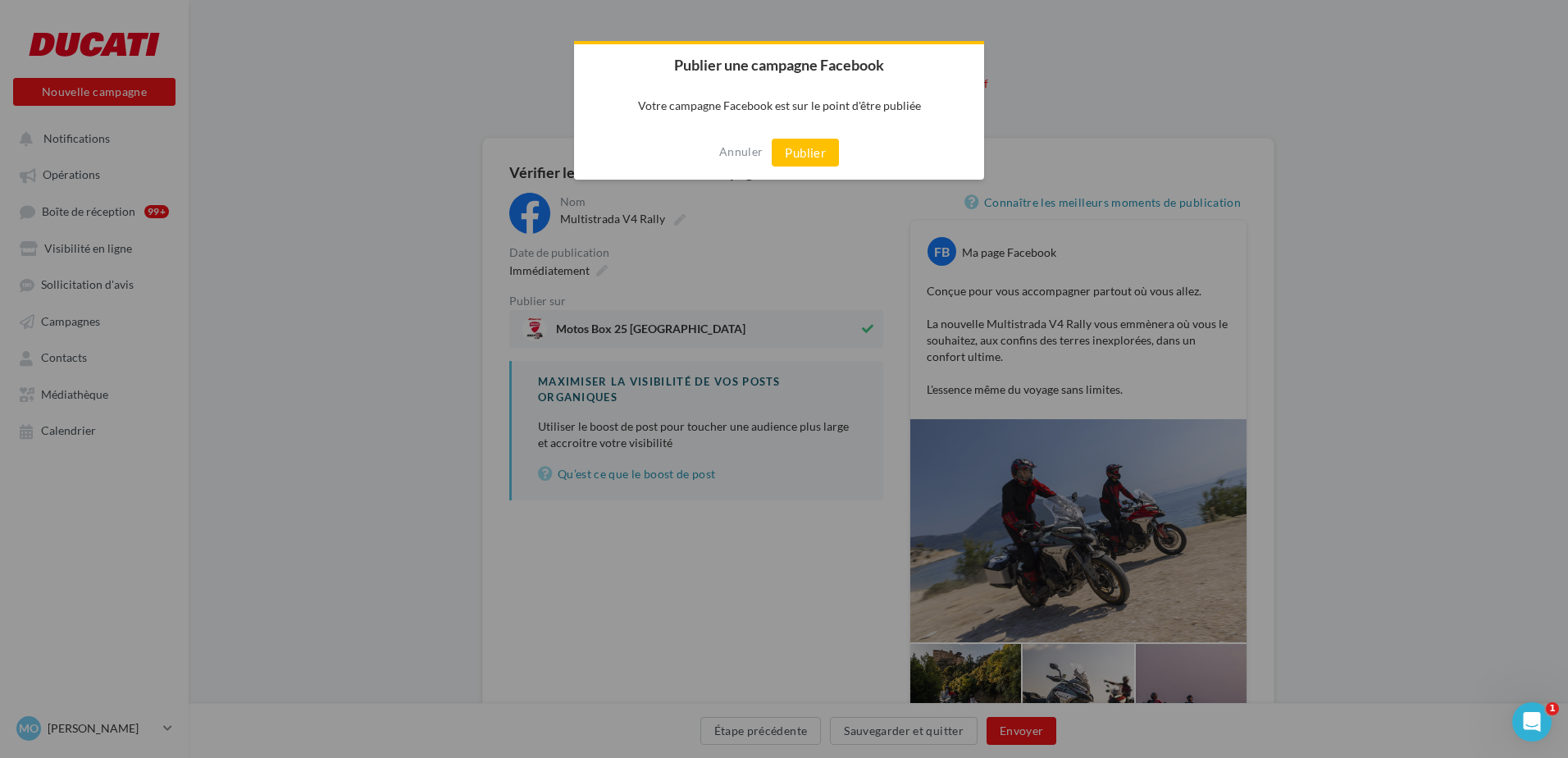
click at [811, 137] on div "Annuler Publier" at bounding box center [778, 153] width 410 height 54
click at [812, 149] on button "Publier" at bounding box center [805, 153] width 67 height 28
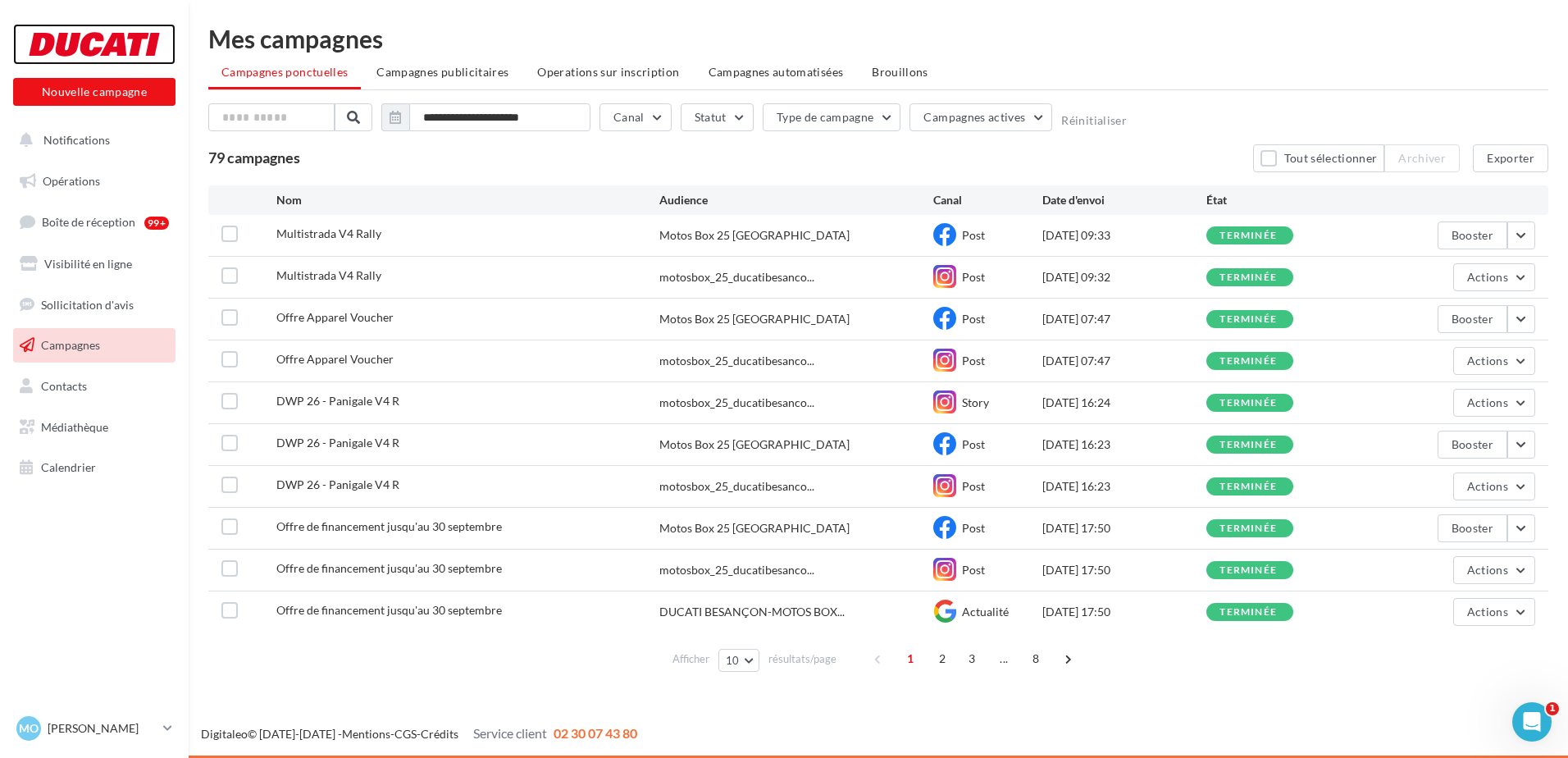
click at [131, 42] on div at bounding box center [94, 44] width 131 height 41
